Goal: Navigation & Orientation: Find specific page/section

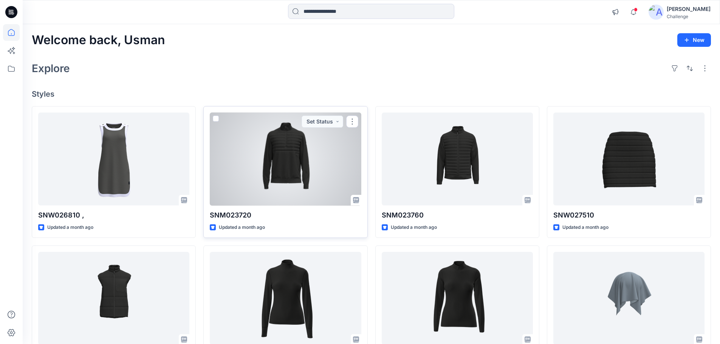
click at [264, 163] on div at bounding box center [285, 159] width 151 height 93
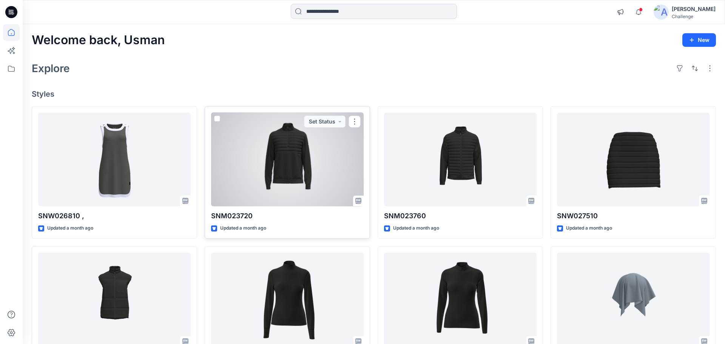
click at [264, 163] on div "Welcome back, Usman New Explore Styles SNW026810 , Updated a month ago SNM02364…" at bounding box center [374, 289] width 703 height 531
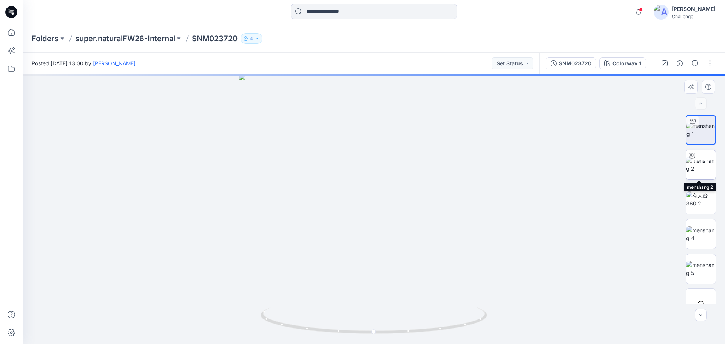
click at [700, 161] on img at bounding box center [700, 165] width 29 height 16
drag, startPoint x: 372, startPoint y: 334, endPoint x: 591, endPoint y: 302, distance: 221.8
click at [591, 302] on div at bounding box center [374, 209] width 703 height 270
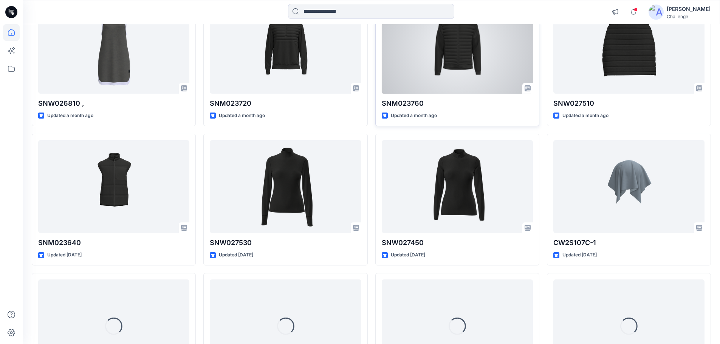
scroll to position [113, 0]
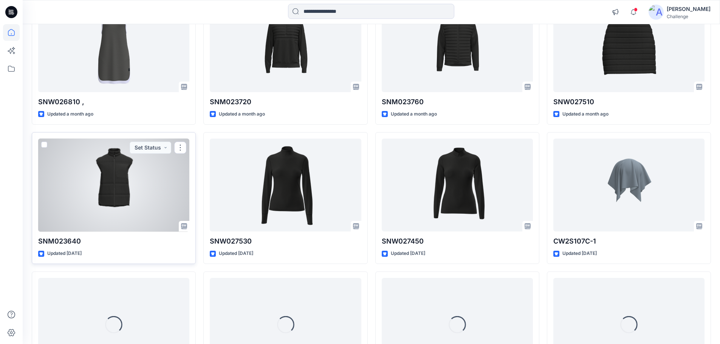
click at [133, 180] on div at bounding box center [113, 185] width 151 height 93
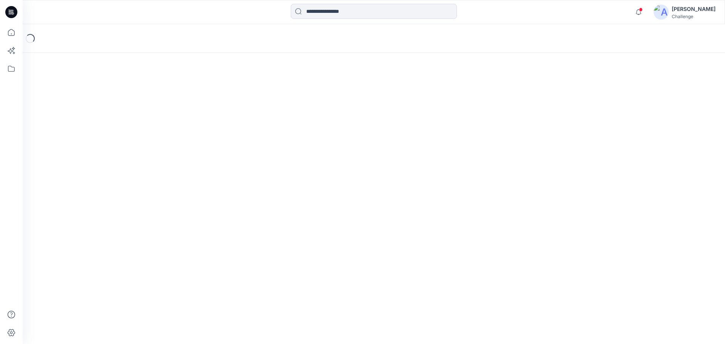
click at [133, 180] on div "Loading..." at bounding box center [374, 184] width 703 height 320
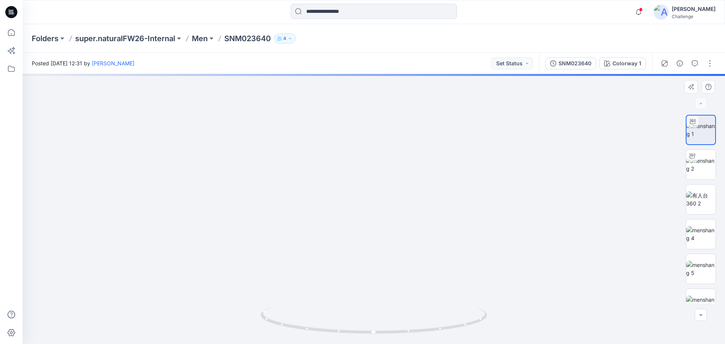
drag, startPoint x: 368, startPoint y: 146, endPoint x: 368, endPoint y: 293, distance: 147.3
click at [372, 308] on div at bounding box center [374, 209] width 703 height 270
drag, startPoint x: 358, startPoint y: 333, endPoint x: 273, endPoint y: 317, distance: 86.6
click at [273, 317] on icon at bounding box center [375, 321] width 229 height 28
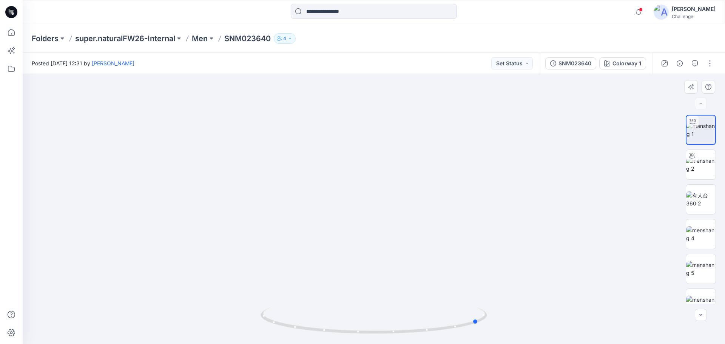
drag, startPoint x: 282, startPoint y: 326, endPoint x: 259, endPoint y: 321, distance: 23.6
click at [259, 321] on div at bounding box center [374, 209] width 703 height 270
drag, startPoint x: 358, startPoint y: 335, endPoint x: 283, endPoint y: 327, distance: 74.8
click at [283, 327] on icon at bounding box center [375, 321] width 229 height 28
drag, startPoint x: 340, startPoint y: 245, endPoint x: 335, endPoint y: 69, distance: 176.1
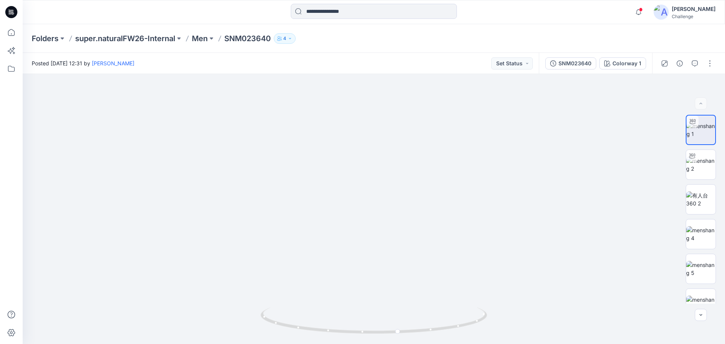
click at [335, 69] on div "Posted [DATE] 12:31 by [PERSON_NAME] Set Status SNM023640 Colorway 1 Colorway 1…" at bounding box center [374, 198] width 703 height 291
drag, startPoint x: 349, startPoint y: 176, endPoint x: 355, endPoint y: 145, distance: 31.6
click at [355, 145] on img at bounding box center [373, 62] width 689 height 563
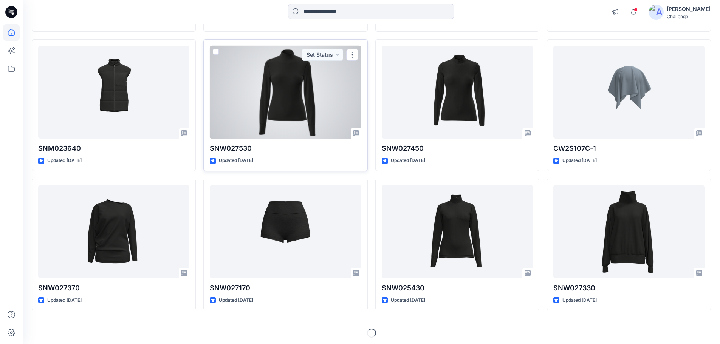
scroll to position [209, 0]
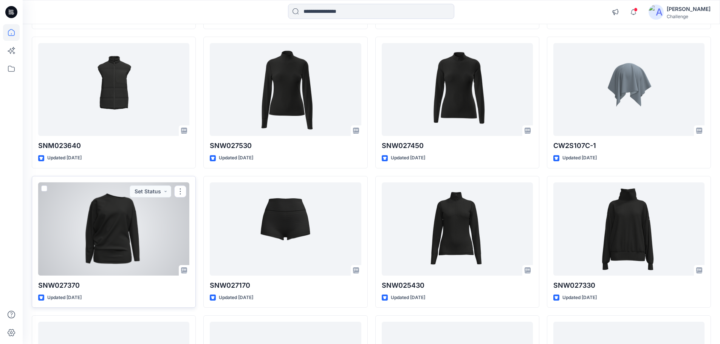
click at [126, 224] on div at bounding box center [113, 228] width 151 height 93
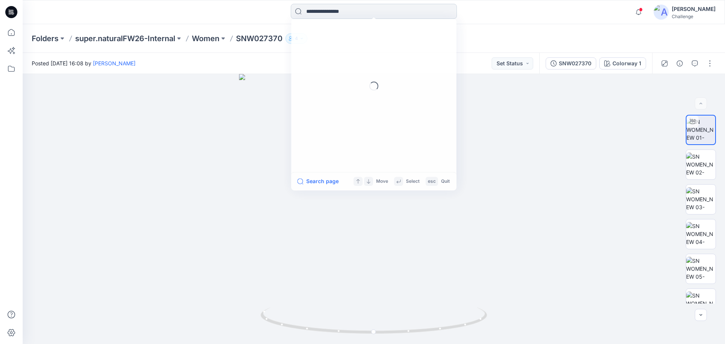
drag, startPoint x: 364, startPoint y: 13, endPoint x: 369, endPoint y: 0, distance: 13.9
click at [365, 9] on input at bounding box center [374, 11] width 166 height 15
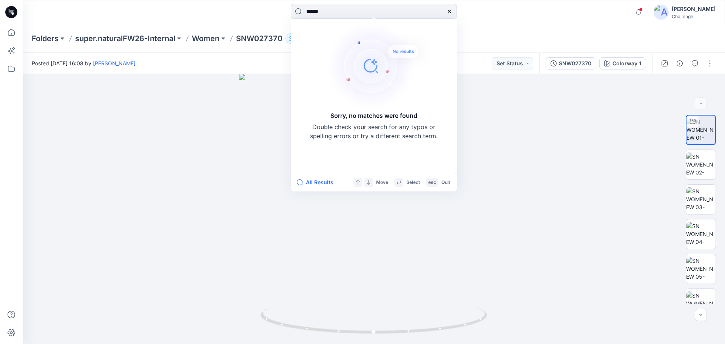
type input "******"
click at [452, 10] on icon at bounding box center [449, 11] width 6 height 6
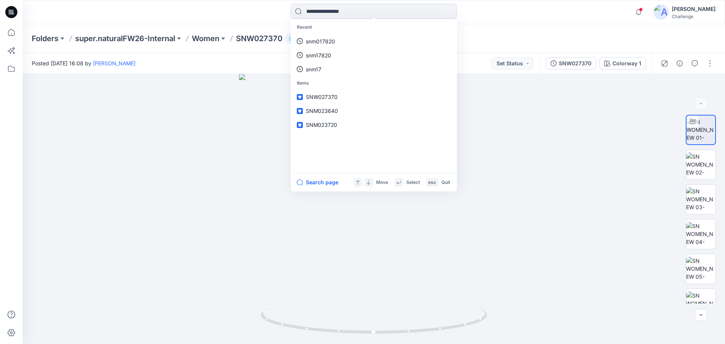
click at [497, 42] on div "Folders super.naturalFW26-Internal Women SNW027370 4" at bounding box center [344, 38] width 625 height 11
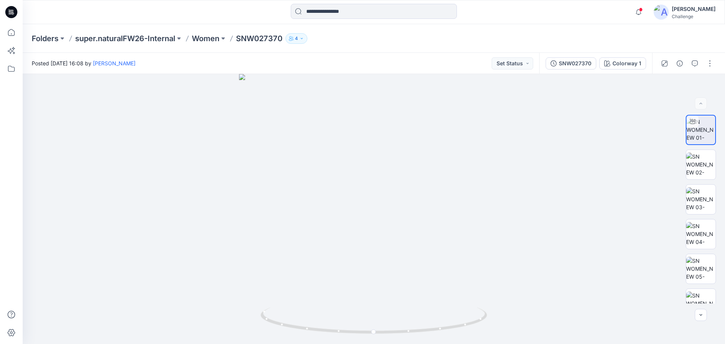
click at [12, 11] on icon at bounding box center [11, 12] width 12 height 12
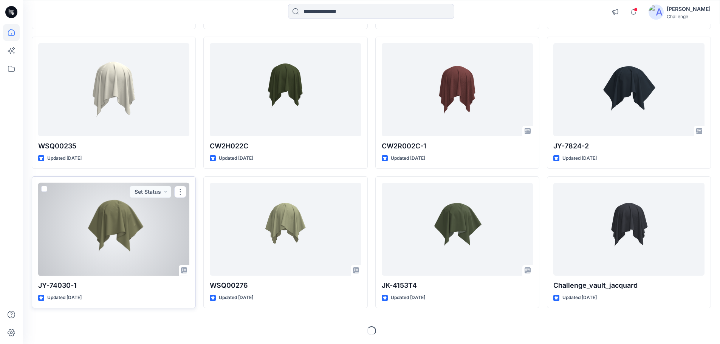
scroll to position [1464, 0]
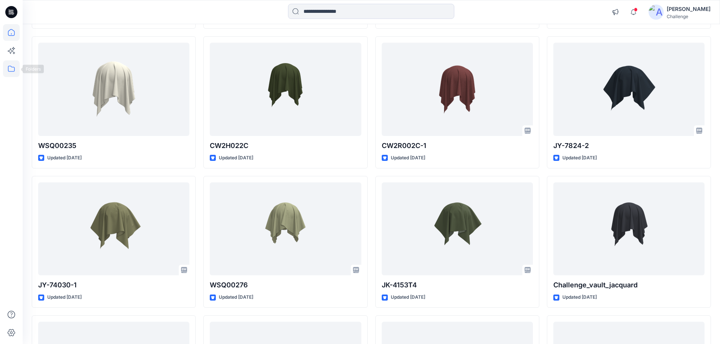
click at [14, 68] on icon at bounding box center [11, 69] width 7 height 6
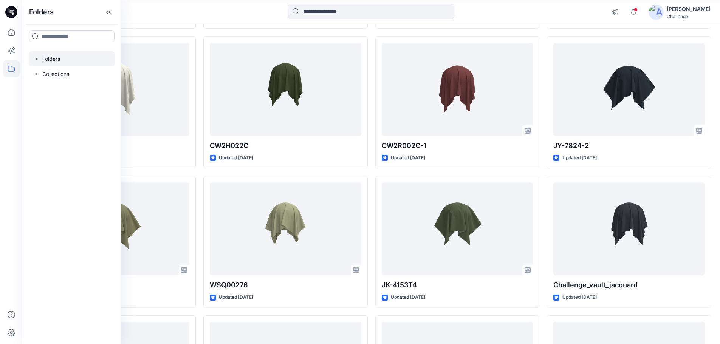
click at [37, 58] on icon "button" at bounding box center [36, 59] width 6 height 6
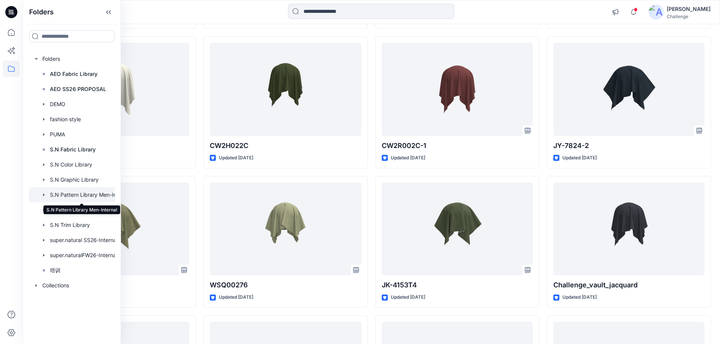
click at [102, 197] on div at bounding box center [82, 194] width 106 height 15
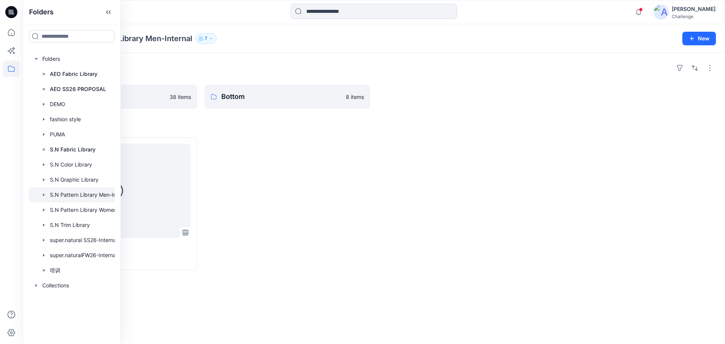
click at [326, 68] on div "Folders" at bounding box center [374, 68] width 684 height 12
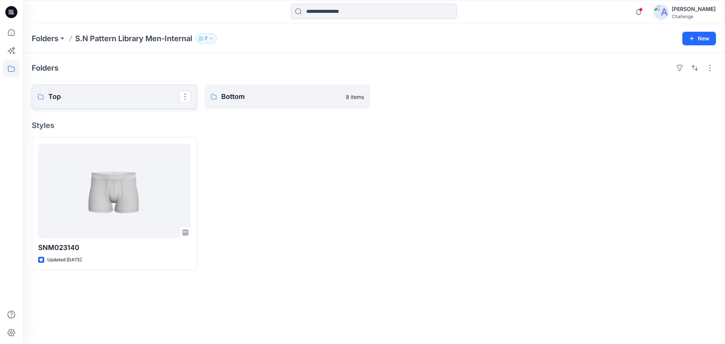
click at [128, 95] on p "Top" at bounding box center [113, 96] width 131 height 11
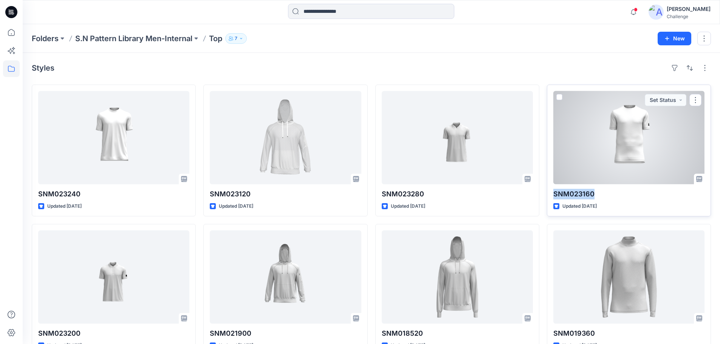
drag, startPoint x: 554, startPoint y: 193, endPoint x: 584, endPoint y: 166, distance: 40.4
click at [601, 195] on p "SNM023160" at bounding box center [628, 194] width 151 height 11
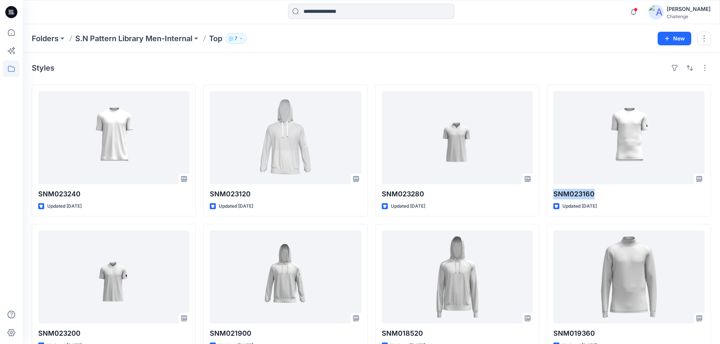
copy p "SNM023160"
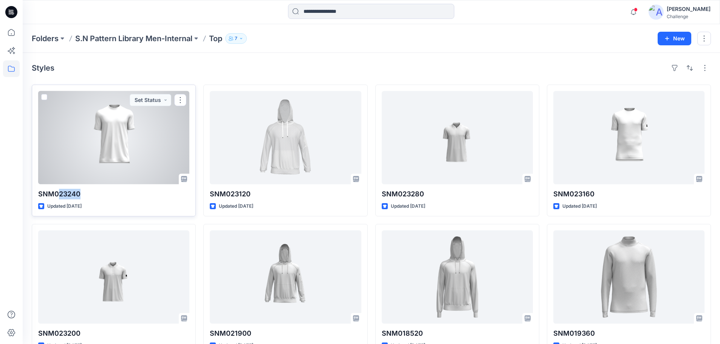
copy p "23240"
drag, startPoint x: 93, startPoint y: 192, endPoint x: 56, endPoint y: 192, distance: 37.4
click at [56, 192] on p "SNM023240" at bounding box center [113, 194] width 151 height 11
copy p "023240"
click at [111, 175] on div at bounding box center [113, 137] width 151 height 93
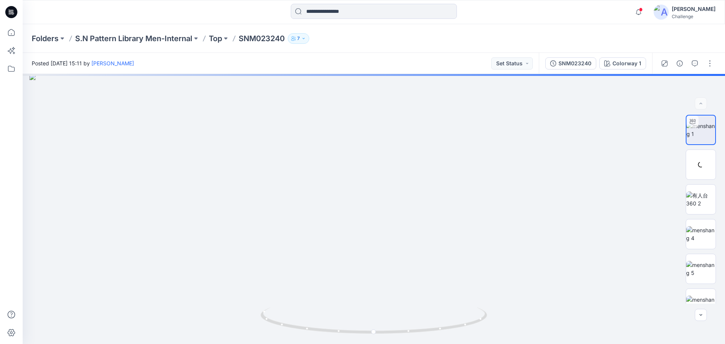
drag, startPoint x: 373, startPoint y: 109, endPoint x: 385, endPoint y: 362, distance: 253.0
click at [385, 344] on html "Notifications Your style SNM023720 is ready [DATE] 13:03 Your style SNM023760 i…" at bounding box center [362, 172] width 725 height 344
drag, startPoint x: 374, startPoint y: 334, endPoint x: 332, endPoint y: 331, distance: 42.0
click at [332, 331] on circle at bounding box center [333, 331] width 5 height 5
drag, startPoint x: 330, startPoint y: 333, endPoint x: 232, endPoint y: 329, distance: 98.7
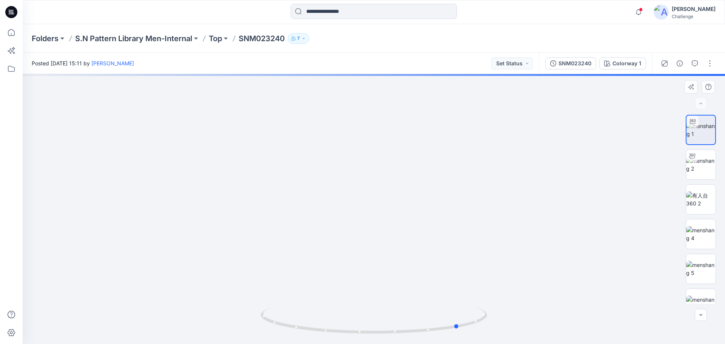
click at [232, 329] on div at bounding box center [374, 209] width 703 height 270
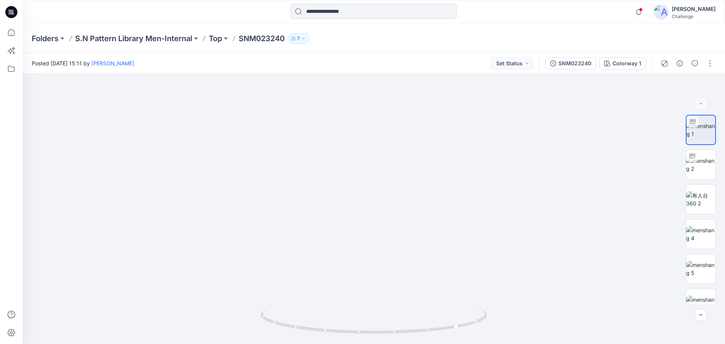
click at [15, 12] on icon at bounding box center [11, 12] width 12 height 12
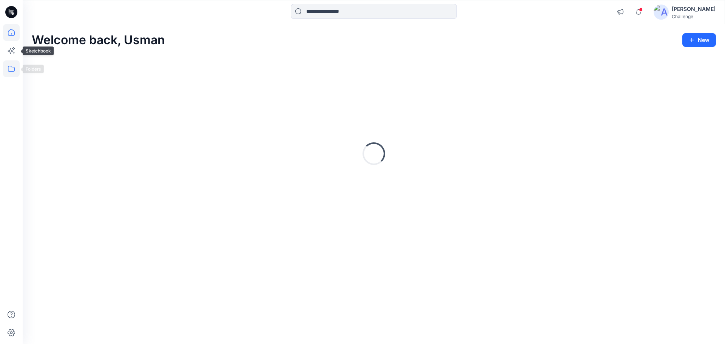
click at [12, 68] on icon at bounding box center [11, 68] width 17 height 17
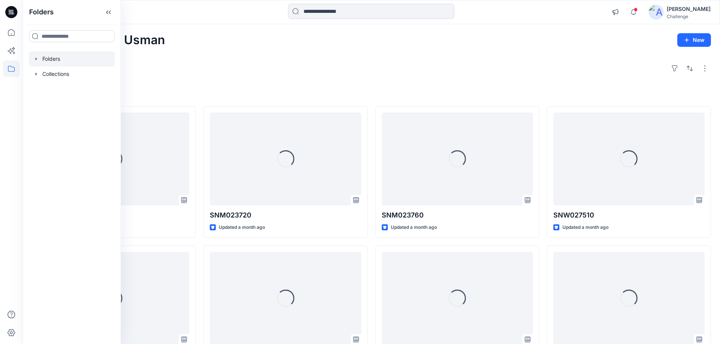
click at [37, 58] on icon "button" at bounding box center [36, 59] width 6 height 6
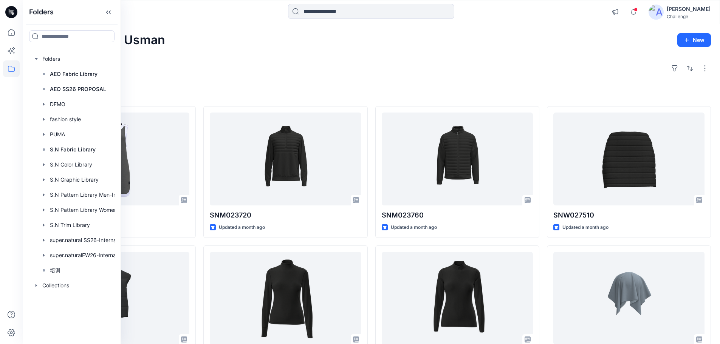
click at [286, 86] on div "Welcome back, Usman New Explore Styles SNW026810 , Updated a month ago SNM02364…" at bounding box center [371, 288] width 697 height 529
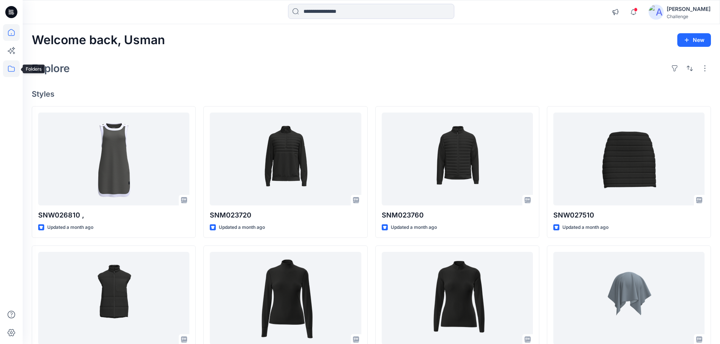
click at [15, 67] on icon at bounding box center [11, 68] width 17 height 17
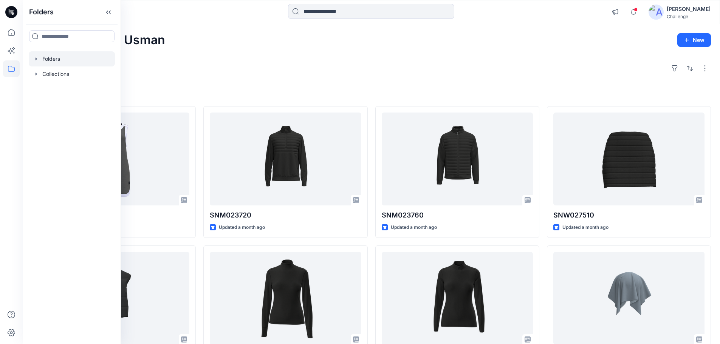
click at [38, 60] on icon "button" at bounding box center [36, 59] width 6 height 6
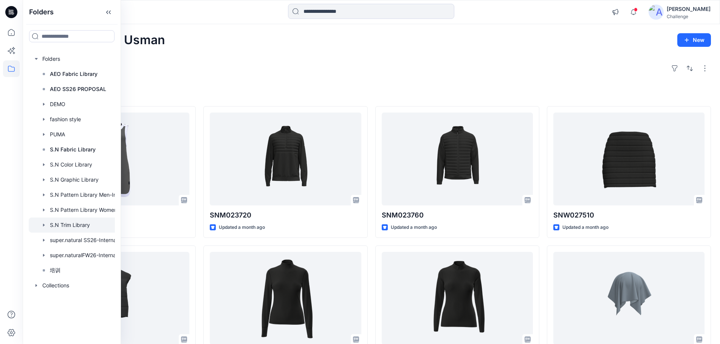
click at [55, 226] on div at bounding box center [82, 225] width 106 height 15
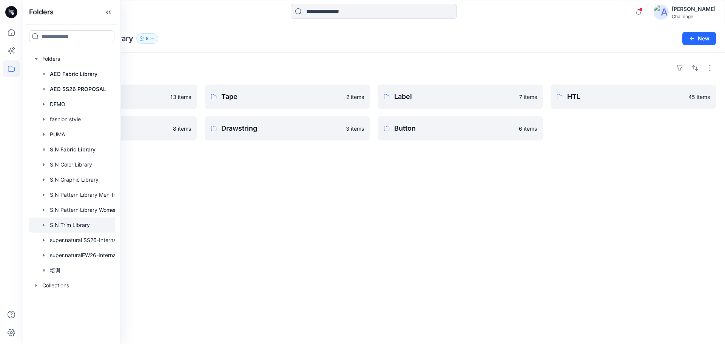
click at [393, 53] on div "Folders Zipper 13 items Elastic Band 8 items Tape 2 items Drawstring 3 items La…" at bounding box center [374, 198] width 703 height 291
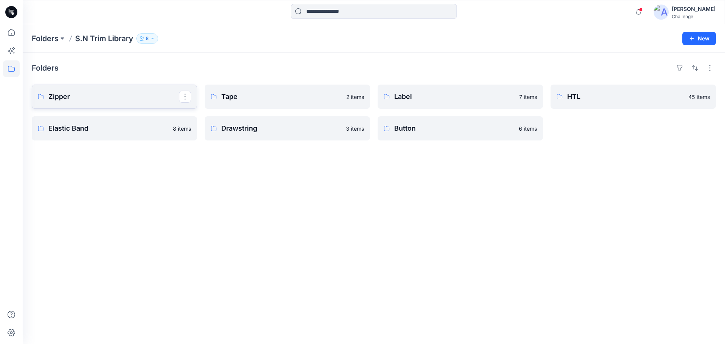
click at [105, 97] on p "Zipper" at bounding box center [113, 96] width 131 height 11
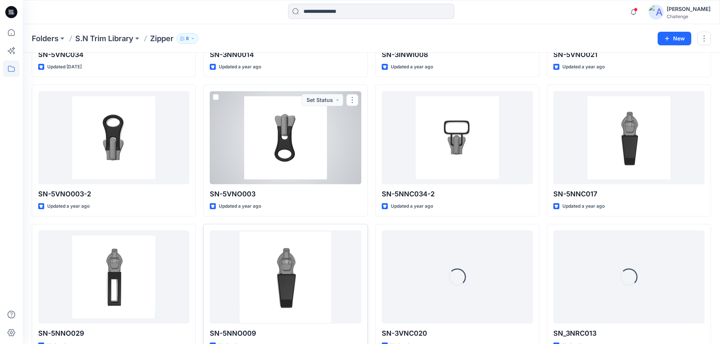
scroll to position [188, 0]
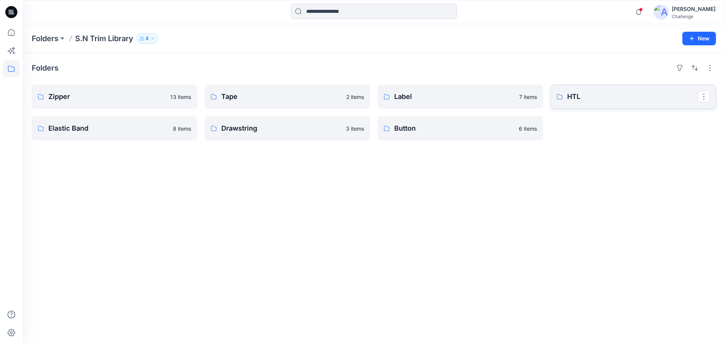
click at [590, 102] on p "HTL" at bounding box center [632, 96] width 131 height 11
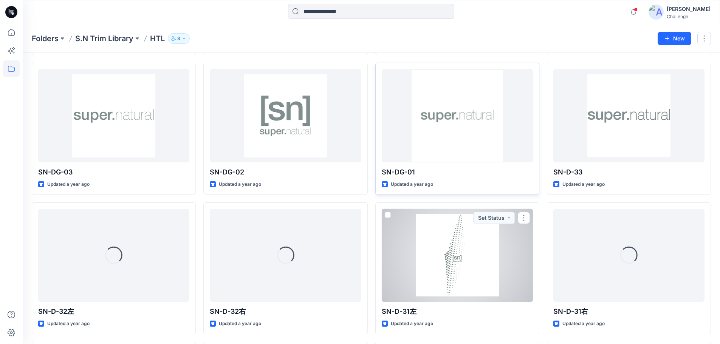
scroll to position [263, 0]
